Goal: Task Accomplishment & Management: Complete application form

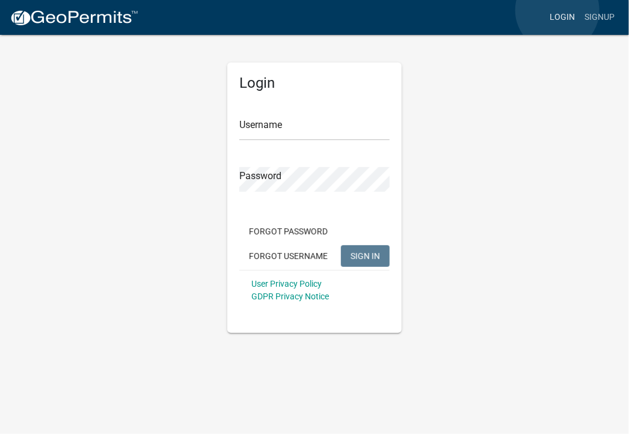
click at [557, 10] on link "Login" at bounding box center [562, 17] width 35 height 23
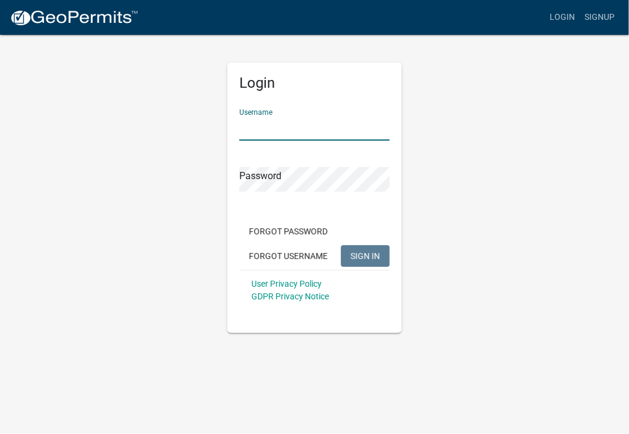
click at [256, 121] on input "Username" at bounding box center [314, 128] width 150 height 25
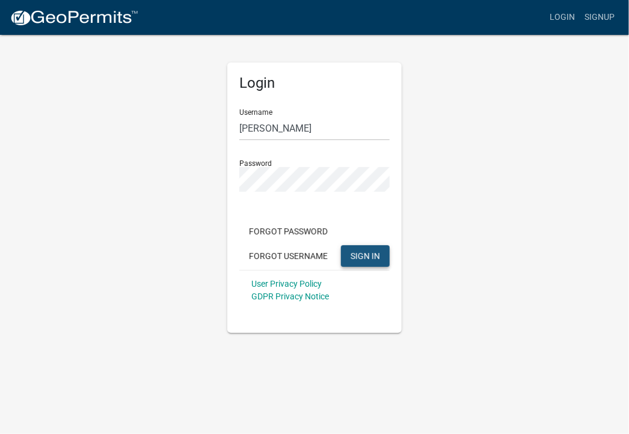
click at [361, 258] on span "SIGN IN" at bounding box center [365, 256] width 29 height 10
click at [365, 253] on span "SIGN IN" at bounding box center [365, 256] width 29 height 10
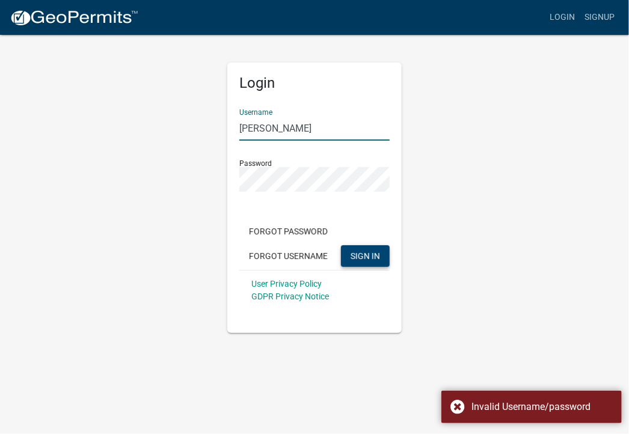
click at [287, 132] on input "maryfrey" at bounding box center [314, 128] width 150 height 25
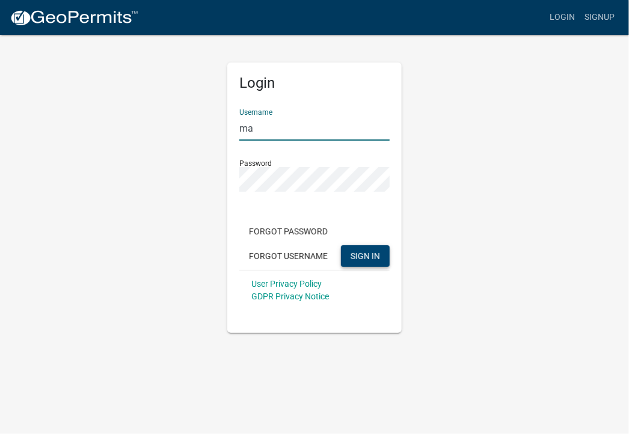
type input "m"
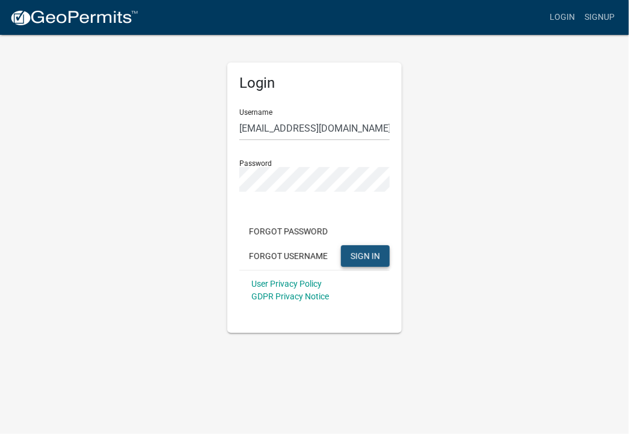
click at [363, 253] on span "SIGN IN" at bounding box center [365, 256] width 29 height 10
click at [363, 256] on span "SIGN IN" at bounding box center [365, 256] width 29 height 10
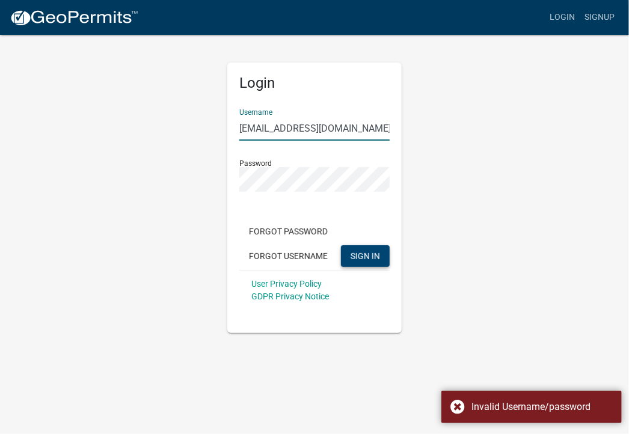
click at [339, 138] on input "mfrey@cityofjeff.net" at bounding box center [314, 128] width 150 height 25
type input "m"
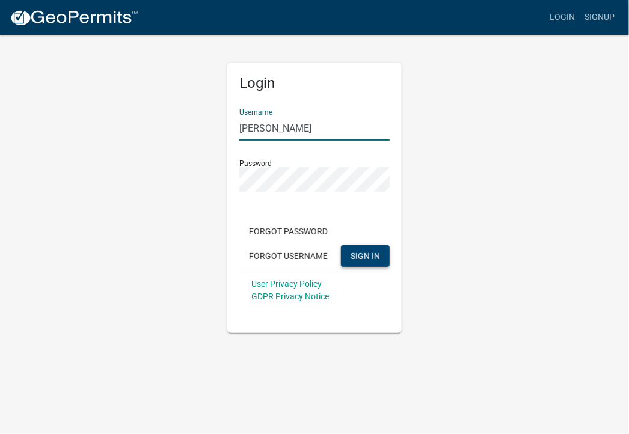
type input "Maryfrey"
click at [366, 253] on span "SIGN IN" at bounding box center [365, 256] width 29 height 10
click at [362, 257] on span "SIGN IN" at bounding box center [365, 256] width 29 height 10
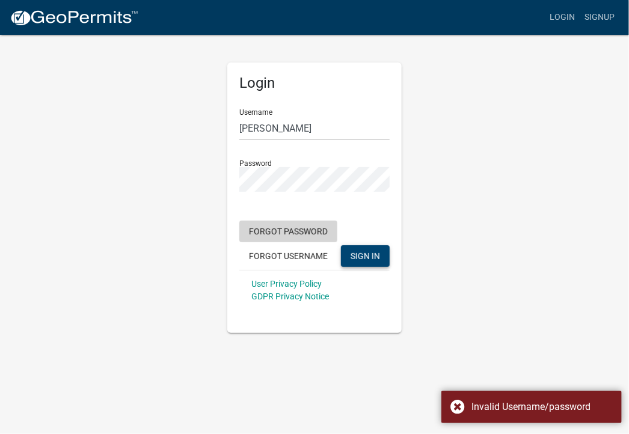
click at [286, 228] on button "Forgot Password" at bounding box center [288, 232] width 98 height 22
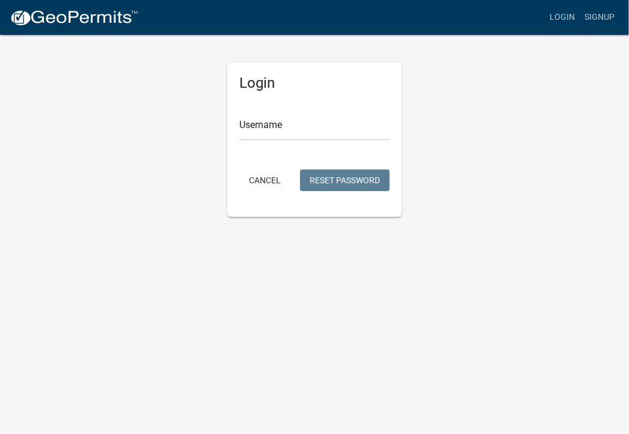
click at [382, 251] on body "Internet Explorer does NOT work with GeoPermits. Get a new browser for more sec…" at bounding box center [314, 217] width 629 height 434
click at [248, 128] on input "Username" at bounding box center [314, 128] width 150 height 25
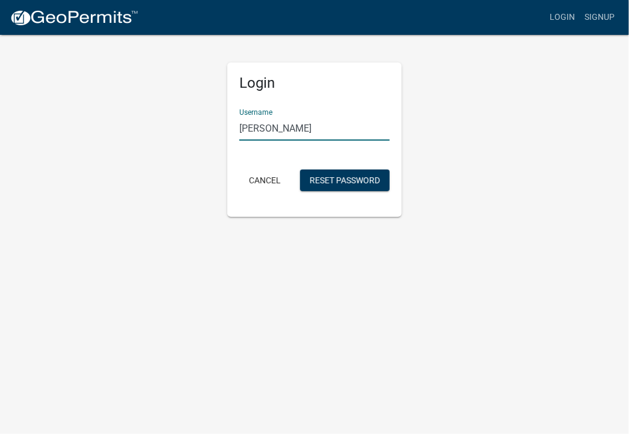
type input "maryfrey"
click at [300, 170] on button "Reset Password" at bounding box center [345, 181] width 90 height 22
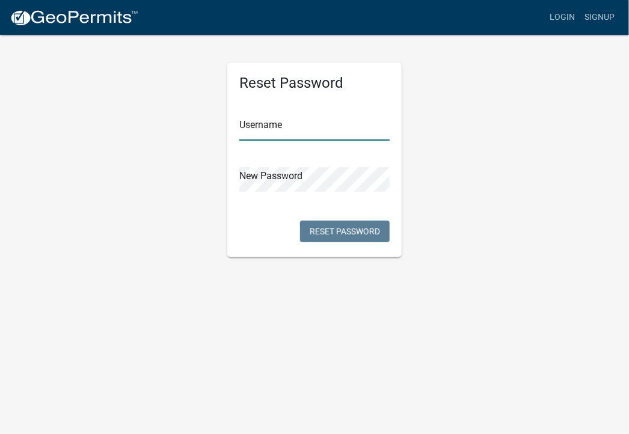
type input "[PERSON_NAME]"
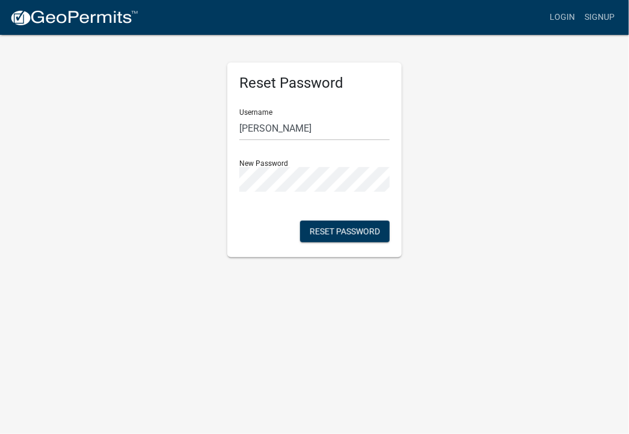
click at [379, 331] on body "Internet Explorer does NOT work with GeoPermits. Get a new browser for more sec…" at bounding box center [314, 217] width 629 height 434
click at [343, 229] on button "Reset Password" at bounding box center [345, 232] width 90 height 22
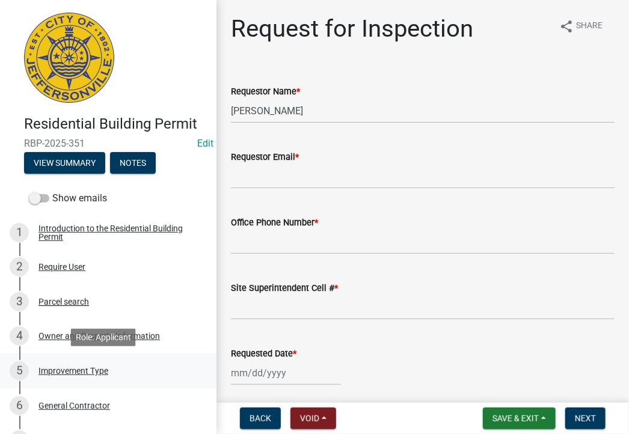
click at [82, 372] on div "Improvement Type" at bounding box center [73, 371] width 70 height 8
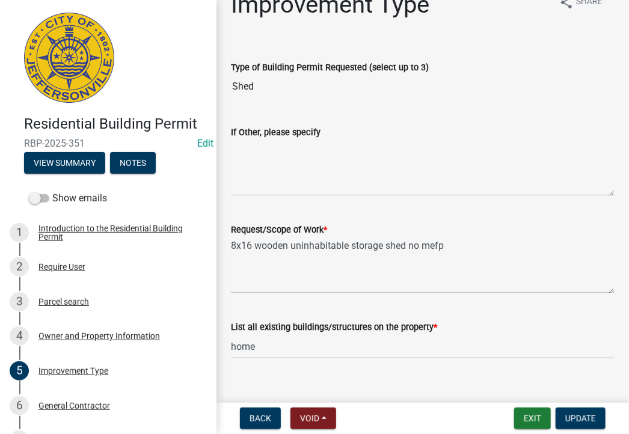
scroll to position [41, 0]
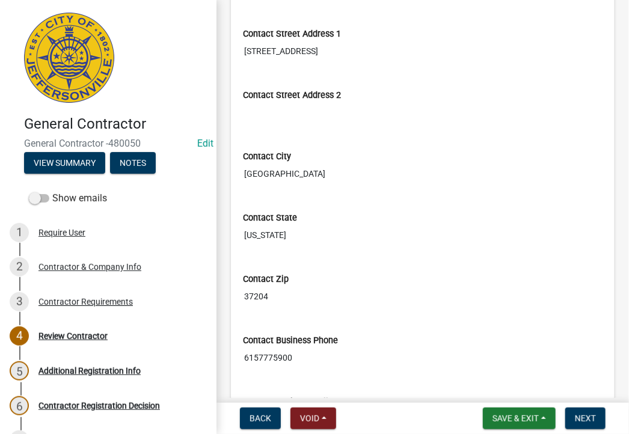
scroll to position [313, 0]
